Goal: Find contact information: Find contact information

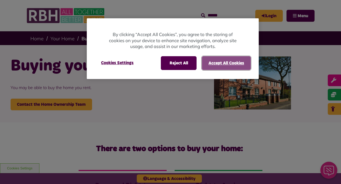
click at [217, 61] on button "Accept All Cookies" at bounding box center [226, 63] width 49 height 14
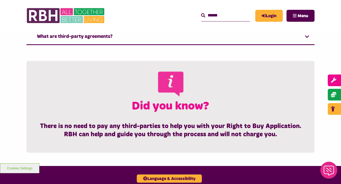
scroll to position [625, 0]
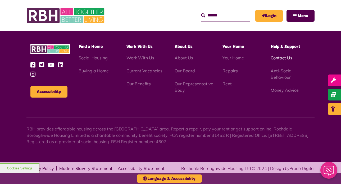
click at [278, 58] on link "Contact Us" at bounding box center [282, 57] width 22 height 5
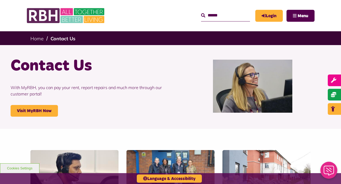
scroll to position [161, 0]
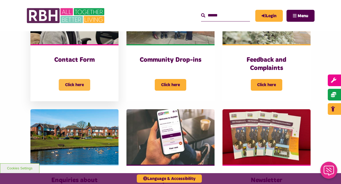
click at [79, 85] on span "Click here" at bounding box center [75, 85] width 32 height 12
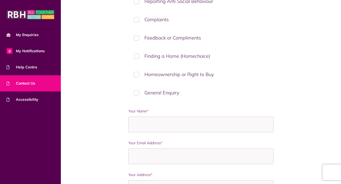
scroll to position [322, 0]
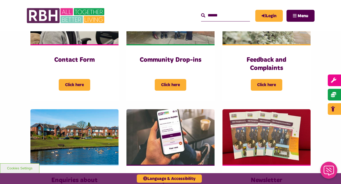
click at [222, 16] on input "Search" at bounding box center [225, 15] width 49 height 11
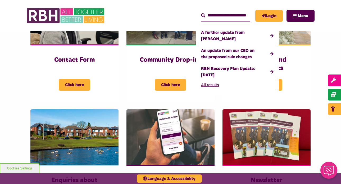
type input "**********"
click at [201, 12] on button "Search" at bounding box center [203, 15] width 4 height 6
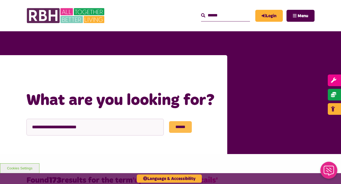
click at [184, 128] on input "******" at bounding box center [180, 127] width 23 height 12
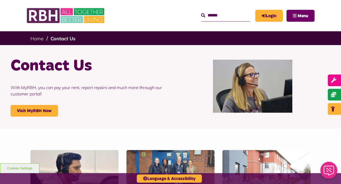
click at [306, 16] on span "Menu" at bounding box center [303, 16] width 11 height 4
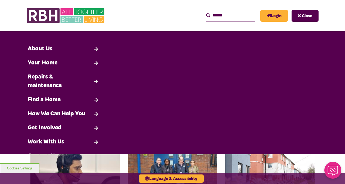
scroll to position [28, 0]
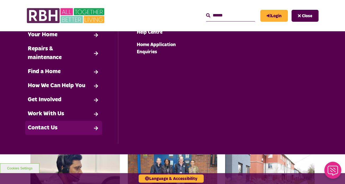
click at [45, 135] on link "Contact Us" at bounding box center [63, 128] width 77 height 14
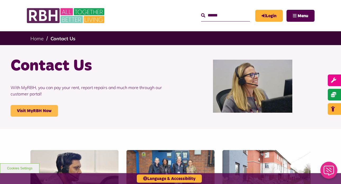
click at [30, 111] on link "Visit MyRBH Now" at bounding box center [34, 111] width 47 height 12
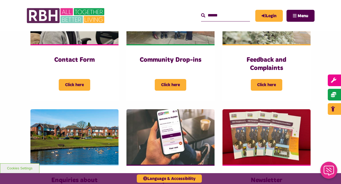
scroll to position [322, 0]
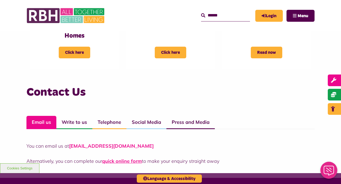
click at [96, 146] on link "[EMAIL_ADDRESS][DOMAIN_NAME]" at bounding box center [111, 146] width 85 height 6
